Goal: Task Accomplishment & Management: Check status

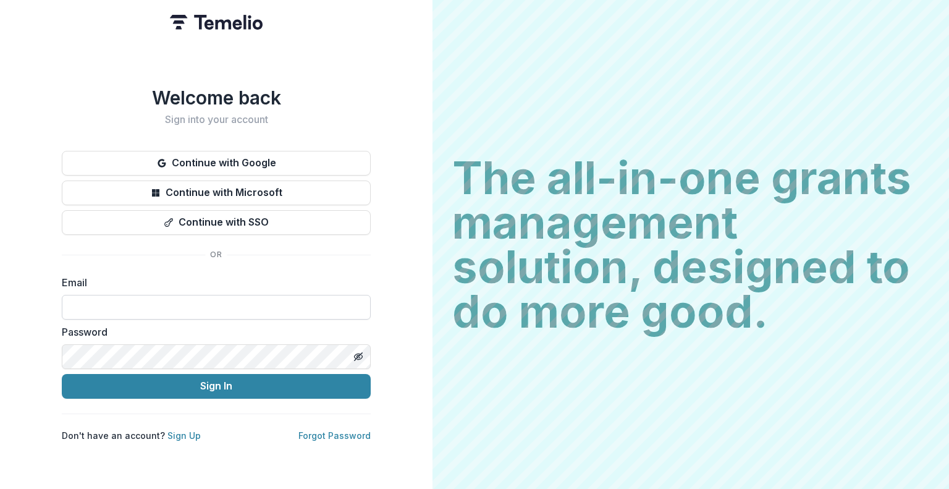
click at [235, 300] on input at bounding box center [216, 307] width 309 height 25
type input "**********"
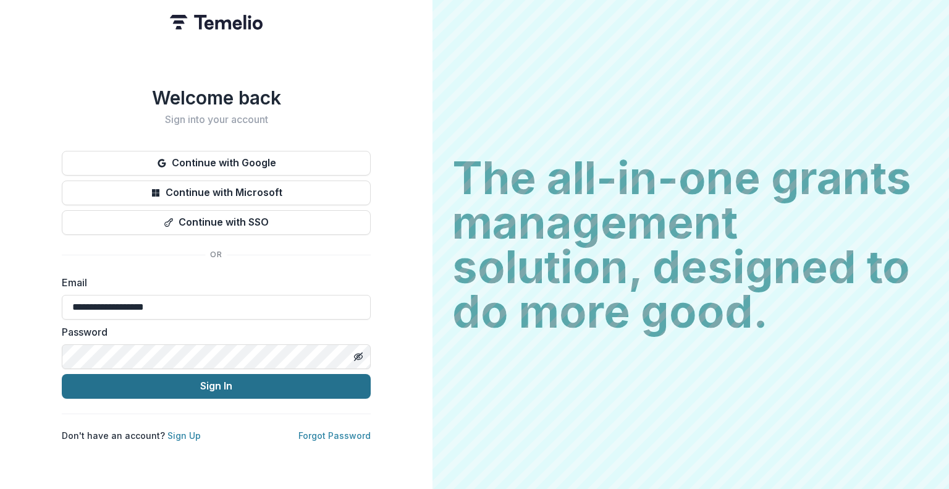
click at [220, 390] on button "Sign In" at bounding box center [216, 386] width 309 height 25
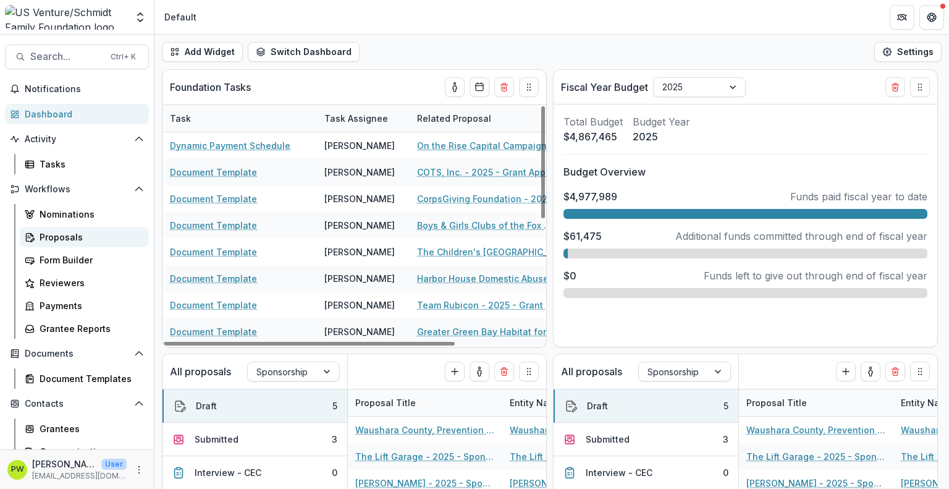
click at [80, 237] on div "Proposals" at bounding box center [89, 236] width 99 height 13
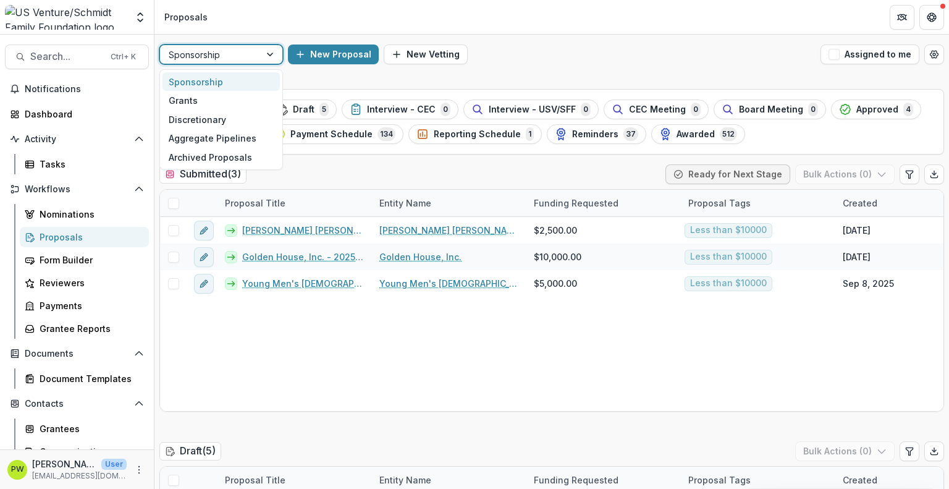
click at [235, 59] on div at bounding box center [210, 54] width 83 height 15
click at [221, 105] on div "Grants" at bounding box center [220, 100] width 117 height 19
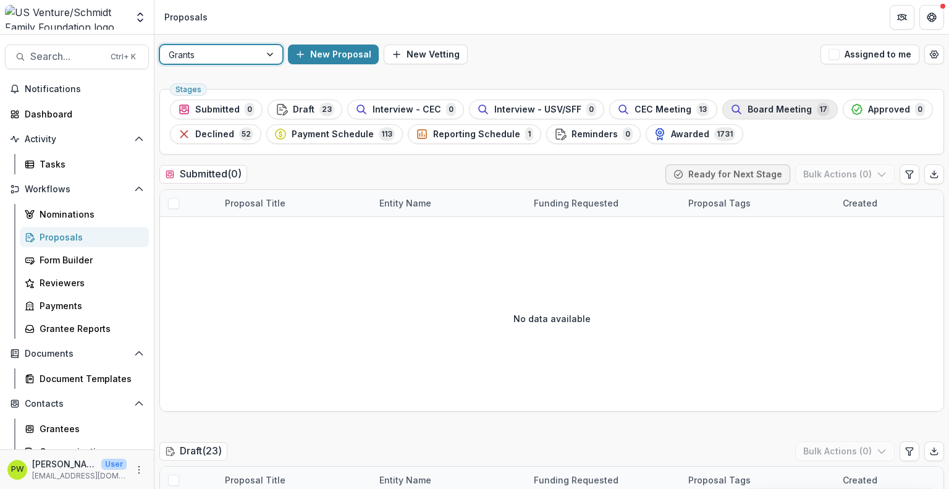
click at [736, 101] on button "Board Meeting 17" at bounding box center [780, 109] width 116 height 20
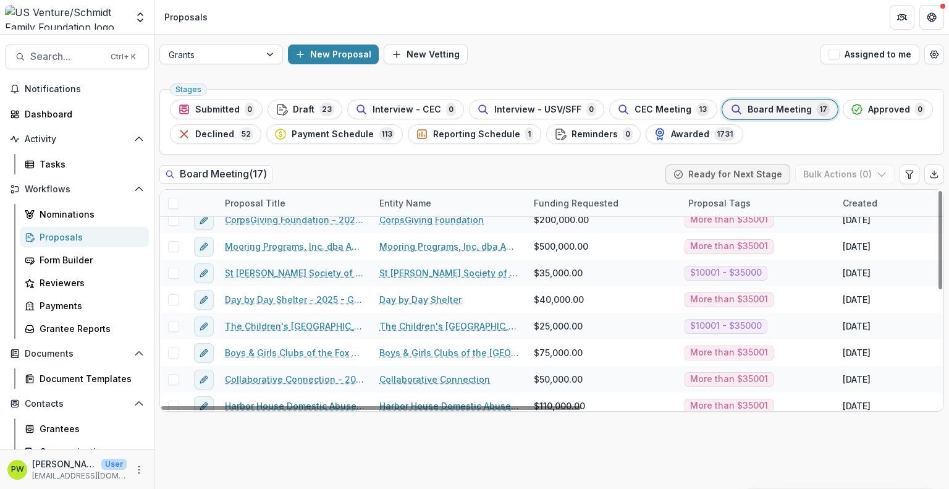
scroll to position [257, 0]
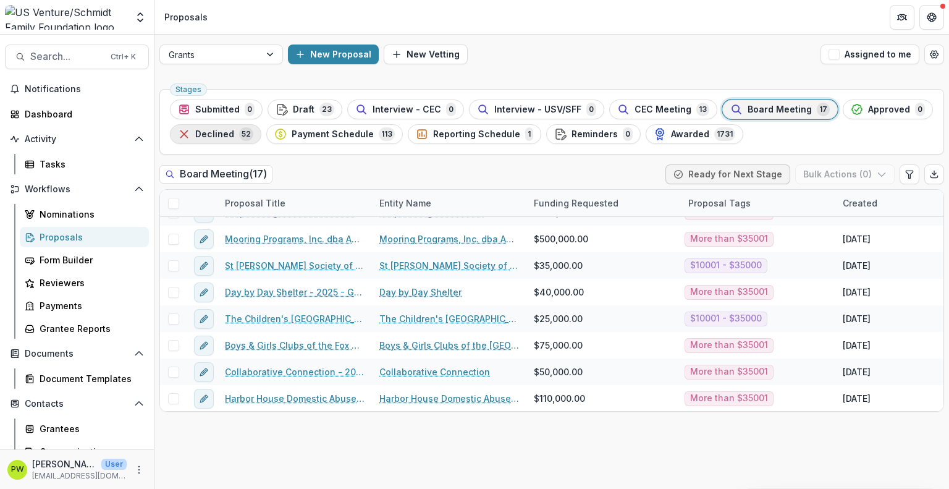
click at [239, 133] on span "52" at bounding box center [246, 134] width 14 height 14
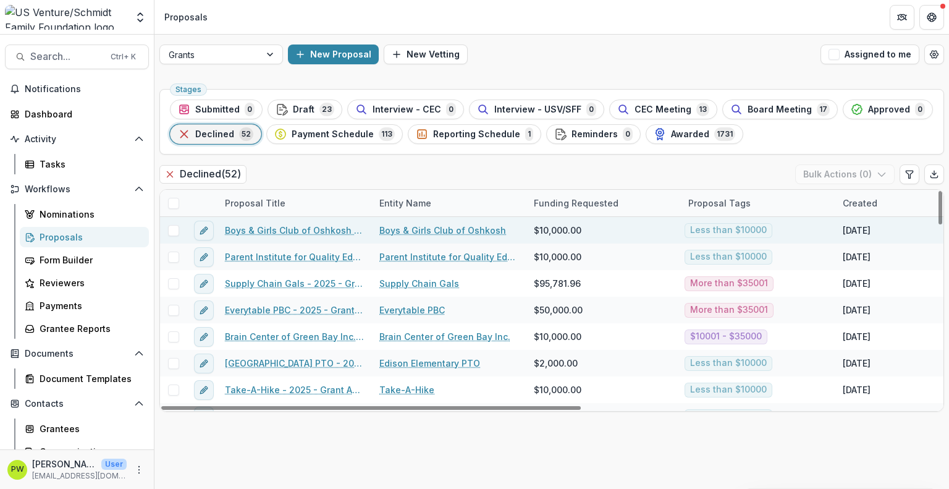
click at [297, 228] on link "Boys & Girls Club of Oshkosh - 2025 - Grant Application" at bounding box center [295, 230] width 140 height 13
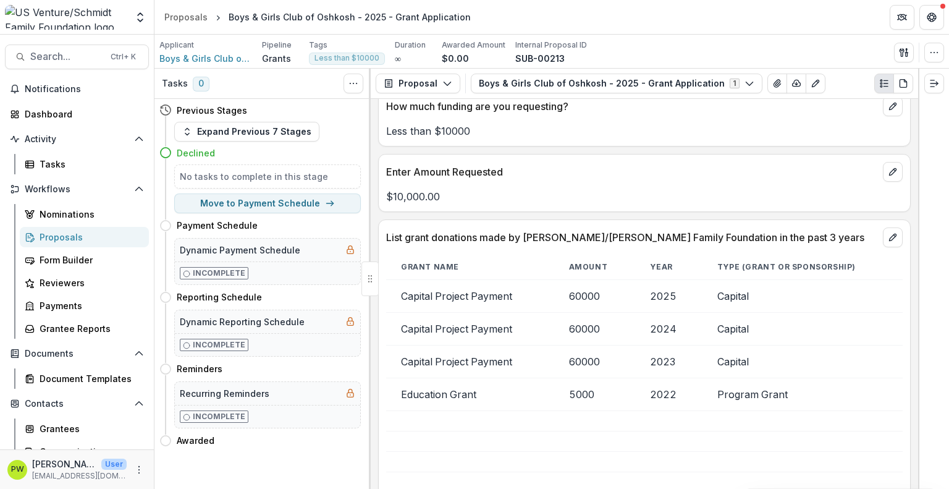
scroll to position [2513, 0]
click at [182, 16] on div "Proposals" at bounding box center [185, 17] width 43 height 13
